Goal: Task Accomplishment & Management: Manage account settings

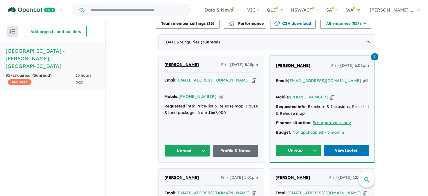
scroll to position [197, 0]
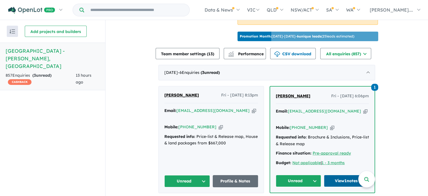
click at [340, 175] on link "View 1 notes" at bounding box center [346, 181] width 45 height 12
click at [313, 175] on button "Unread" at bounding box center [298, 181] width 45 height 12
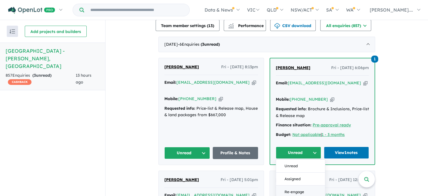
click at [297, 185] on button "Re-engage" at bounding box center [300, 191] width 49 height 13
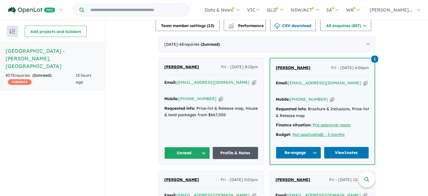
click at [227, 147] on link "Profile & Notes" at bounding box center [236, 153] width 46 height 12
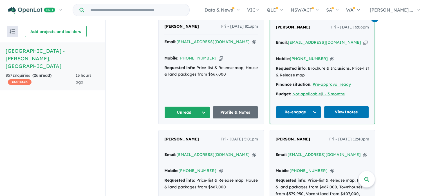
scroll to position [253, 0]
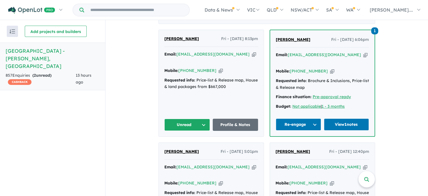
click at [204, 119] on button "Unread" at bounding box center [187, 125] width 46 height 12
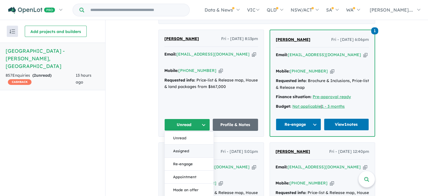
click at [175, 144] on button "Assigned" at bounding box center [189, 150] width 49 height 13
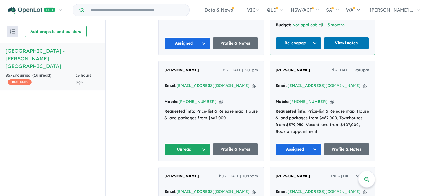
scroll to position [338, 0]
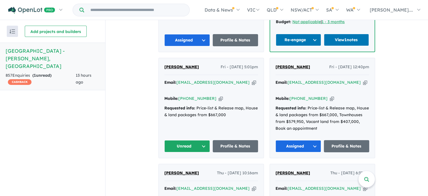
click at [203, 140] on button "Unread" at bounding box center [187, 146] width 46 height 12
click at [184, 166] on button "Assigned" at bounding box center [189, 172] width 49 height 13
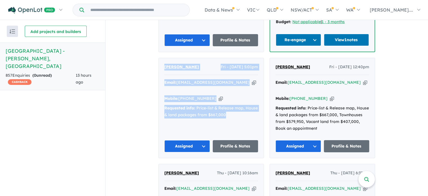
drag, startPoint x: 223, startPoint y: 102, endPoint x: 157, endPoint y: 39, distance: 91.2
click at [159, 58] on div "[PERSON_NAME] Fri - [DATE] 5:01pm Email: [EMAIL_ADDRESS][DOMAIN_NAME] Copied! M…" at bounding box center [211, 108] width 105 height 100
copy div "[PERSON_NAME] Fri - [DATE] 5:01pm Email: [EMAIL_ADDRESS][DOMAIN_NAME] Copied! M…"
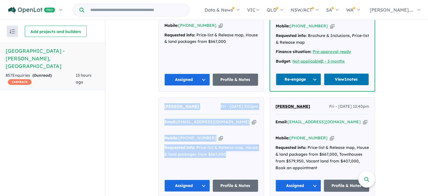
scroll to position [310, 0]
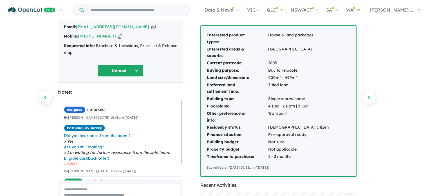
scroll to position [28, 0]
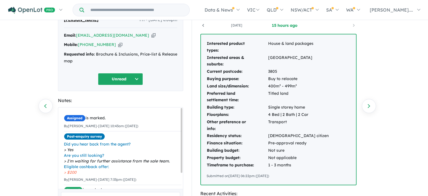
drag, startPoint x: 285, startPoint y: 175, endPoint x: 201, endPoint y: 41, distance: 157.7
click at [202, 38] on div "Interested product types: House & land packages Interested areas & suburbs: Sou…" at bounding box center [278, 109] width 155 height 150
copy div "Interested product types: House & land packages Interested areas & suburbs: Sou…"
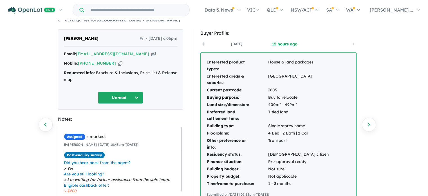
scroll to position [0, 0]
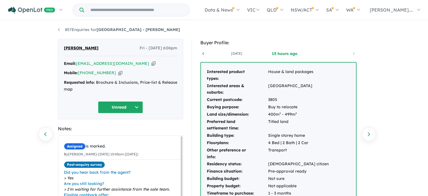
click at [138, 105] on button "Unread" at bounding box center [120, 107] width 45 height 12
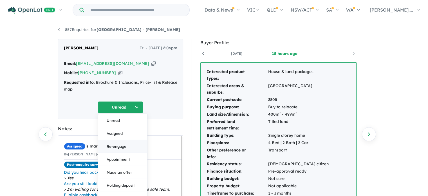
click at [122, 146] on button "Re-engage" at bounding box center [122, 146] width 49 height 13
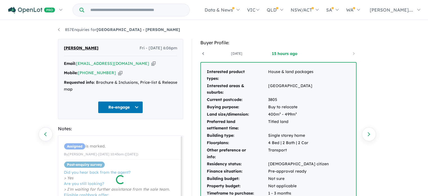
scroll to position [20, 0]
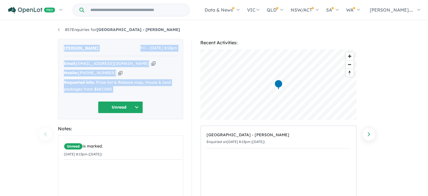
drag, startPoint x: 68, startPoint y: 101, endPoint x: 63, endPoint y: 43, distance: 57.9
click at [63, 43] on div "Ruby Esplana Fri - 05/09/2025, 8:13pm Email: rubyesplana94@gmail.com Copied! Mo…" at bounding box center [120, 79] width 125 height 80
copy div "Ruby Esplana Fri - 05/09/2025, 8:13pm Email: rubyesplana94@gmail.com Copied! Mo…"
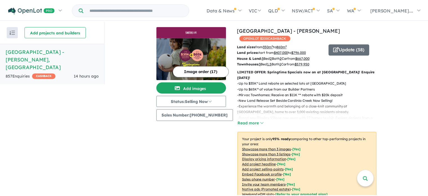
scroll to position [1, 0]
